Goal: Transaction & Acquisition: Book appointment/travel/reservation

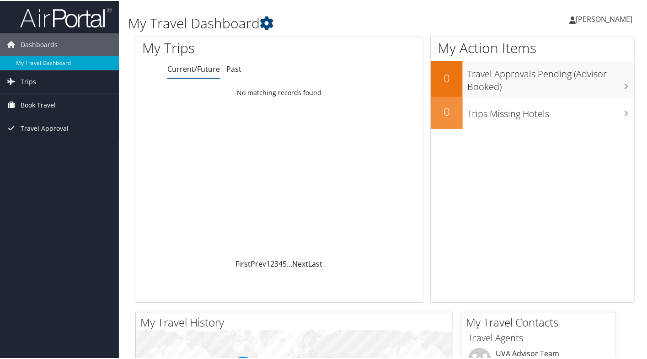
click at [46, 103] on span "Book Travel" at bounding box center [38, 104] width 35 height 23
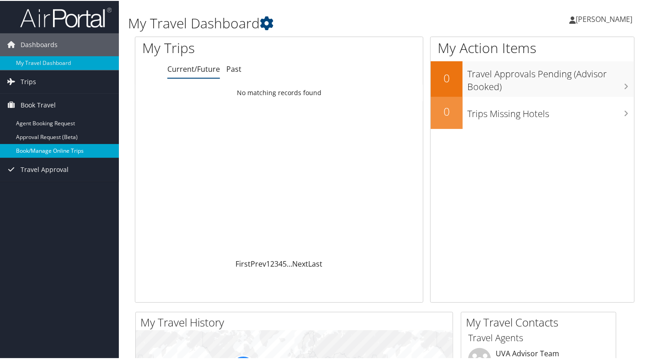
click at [60, 152] on link "Book/Manage Online Trips" at bounding box center [59, 150] width 119 height 14
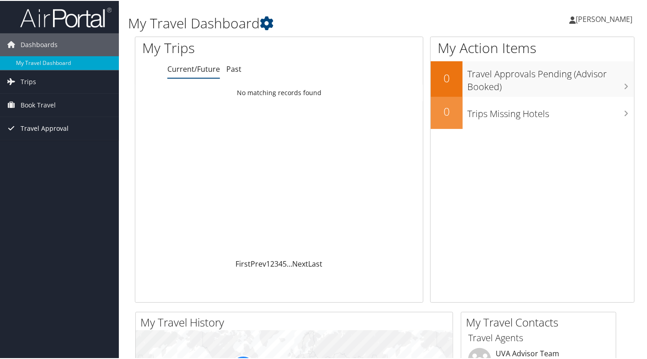
click at [51, 125] on span "Travel Approval" at bounding box center [45, 127] width 48 height 23
click at [40, 107] on span "Book Travel" at bounding box center [38, 104] width 35 height 23
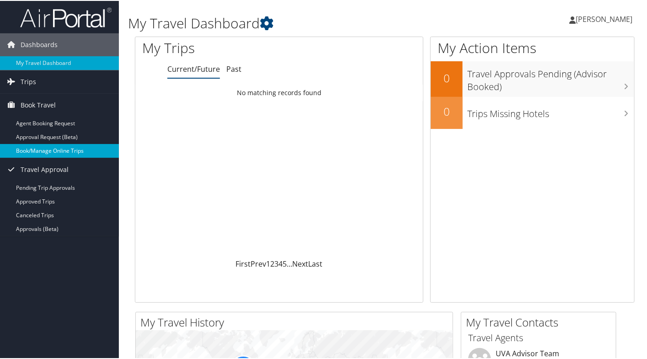
click at [47, 154] on link "Book/Manage Online Trips" at bounding box center [59, 150] width 119 height 14
